Goal: Task Accomplishment & Management: Manage account settings

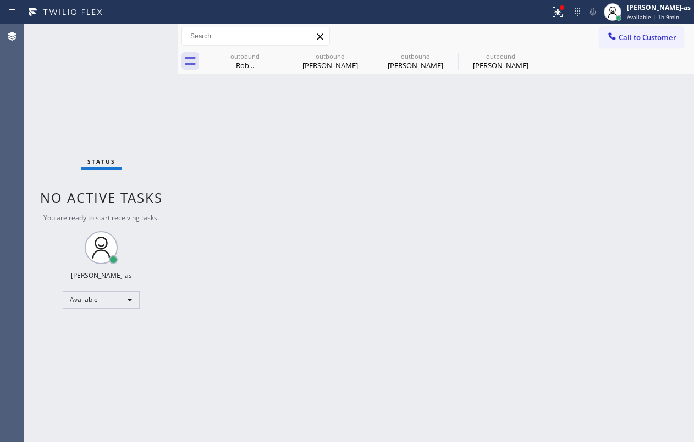
click at [252, 62] on div "Rob .." at bounding box center [244, 65] width 83 height 10
type input "[PHONE_NUMBER]"
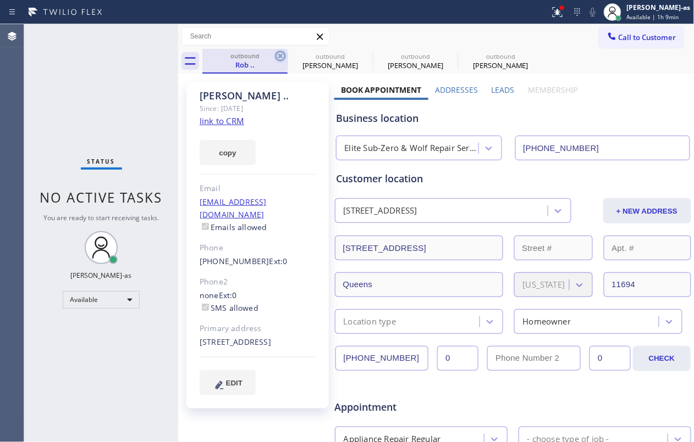
click at [275, 56] on icon at bounding box center [280, 55] width 13 height 13
click at [0, 0] on icon at bounding box center [0, 0] width 0 height 0
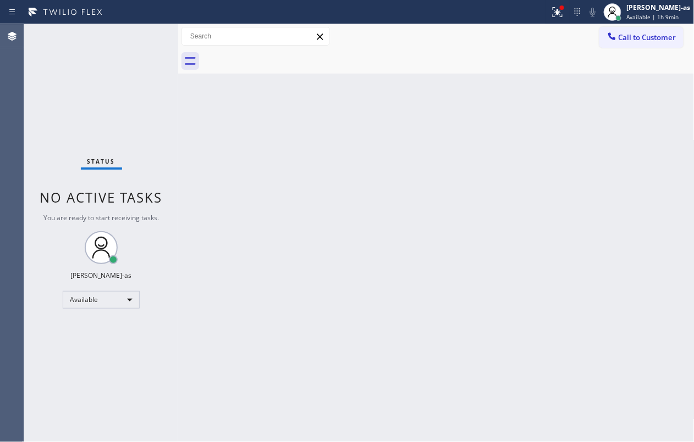
drag, startPoint x: 390, startPoint y: 200, endPoint x: 357, endPoint y: 7, distance: 196.2
click at [392, 197] on div "Back to Dashboard Change Sender ID Customers Technicians Select a contact Outbo…" at bounding box center [436, 233] width 516 height 418
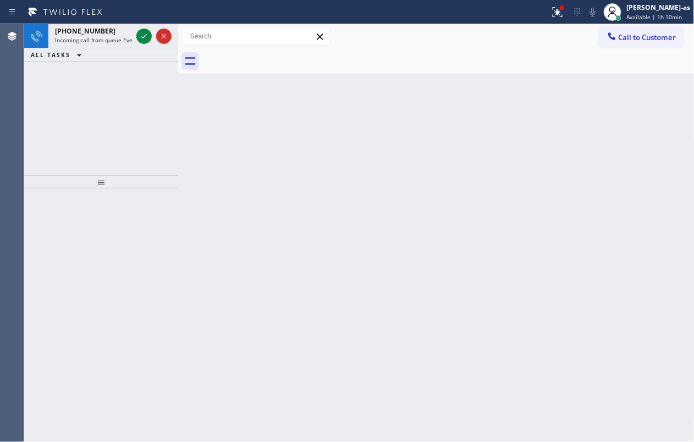
click at [229, 171] on div "Back to Dashboard Change Sender ID Customers Technicians Select a contact Outbo…" at bounding box center [436, 233] width 516 height 418
click at [60, 95] on div "ALL TASKS ALL TASKS ACTIVE TASKS TASKS IN WRAP UP [PHONE_NUMBER] Reserved" at bounding box center [101, 99] width 154 height 151
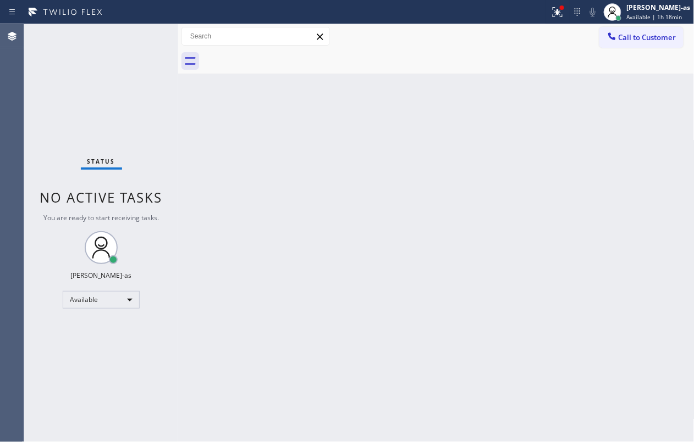
click at [75, 113] on div "Status No active tasks You are ready to start receiving tasks. [PERSON_NAME]-as…" at bounding box center [101, 233] width 154 height 418
click at [121, 282] on div "Status No active tasks You are ready to start receiving tasks. [PERSON_NAME]-as…" at bounding box center [101, 233] width 154 height 418
click at [121, 290] on div "Status No active tasks You are ready to start receiving tasks. [PERSON_NAME]-as…" at bounding box center [101, 233] width 154 height 418
click at [122, 302] on div "Available" at bounding box center [101, 300] width 77 height 18
click at [100, 358] on li "Break" at bounding box center [100, 356] width 74 height 13
